Goal: Task Accomplishment & Management: Use online tool/utility

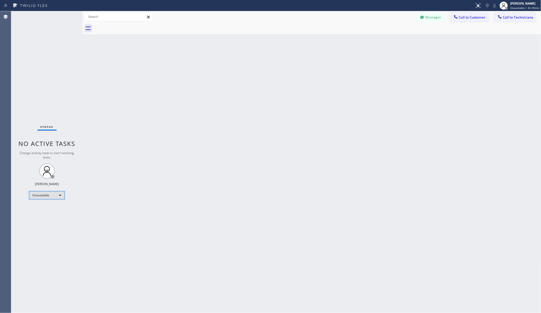
click at [46, 196] on div "Unavailable" at bounding box center [47, 195] width 36 height 8
click at [44, 208] on li "Available" at bounding box center [46, 209] width 34 height 6
click at [131, 187] on div "Back to Dashboard Change Sender ID Customers Technicians AA [PERSON_NAME] [DATE…" at bounding box center [312, 162] width 459 height 302
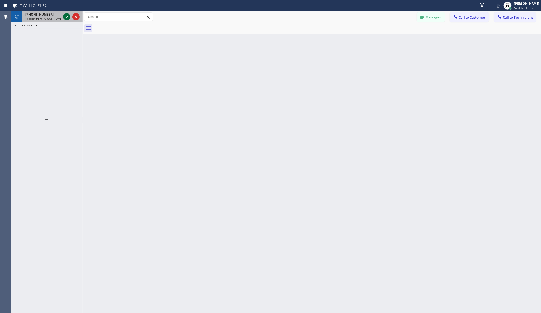
click at [65, 14] on icon at bounding box center [67, 17] width 6 height 6
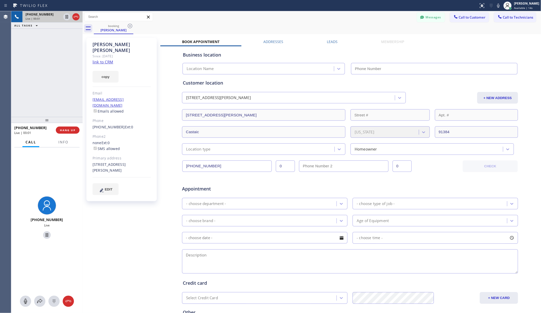
type input "[PHONE_NUMBER]"
click at [254, 30] on div "booking [PERSON_NAME]" at bounding box center [317, 28] width 447 height 11
click at [120, 242] on div "[PERSON_NAME] Since: [DATE] link to CRM copy Email [EMAIL_ADDRESS][DOMAIN_NAME]…" at bounding box center [122, 200] width 76 height 330
click at [68, 302] on icon at bounding box center [68, 302] width 6 height 6
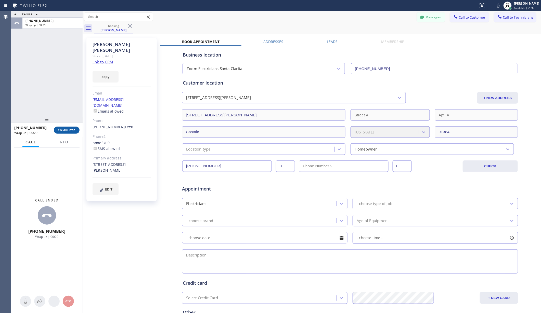
click at [67, 129] on span "COMPLETE" at bounding box center [67, 131] width 18 height 4
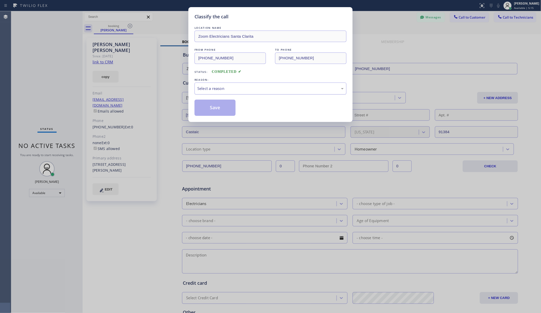
click at [225, 90] on div "Select a reason" at bounding box center [270, 89] width 146 height 6
click at [223, 108] on button "Save" at bounding box center [215, 108] width 41 height 16
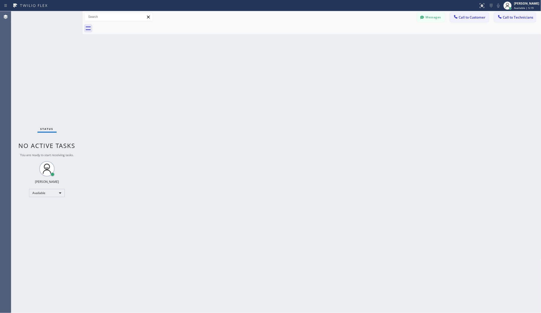
click at [212, 105] on div "Back to Dashboard Change Sender ID Customers Technicians AA [PERSON_NAME] [DATE…" at bounding box center [312, 162] width 459 height 302
click at [41, 196] on div "Available" at bounding box center [47, 193] width 36 height 8
click at [44, 212] on li "Unavailable" at bounding box center [46, 213] width 34 height 6
click at [127, 182] on div "Back to Dashboard Change Sender ID Customers Technicians AA [PERSON_NAME] [DATE…" at bounding box center [312, 162] width 459 height 302
